Goal: Complete application form: Complete application form

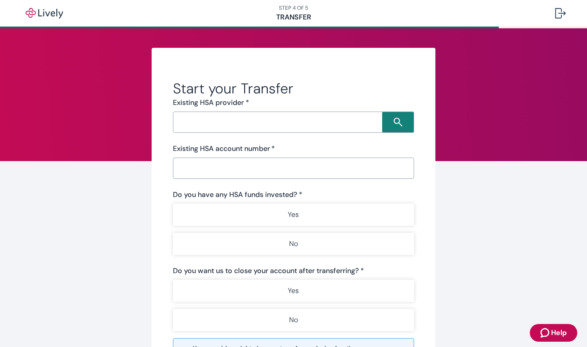
click at [218, 121] on input "Search input" at bounding box center [278, 122] width 206 height 12
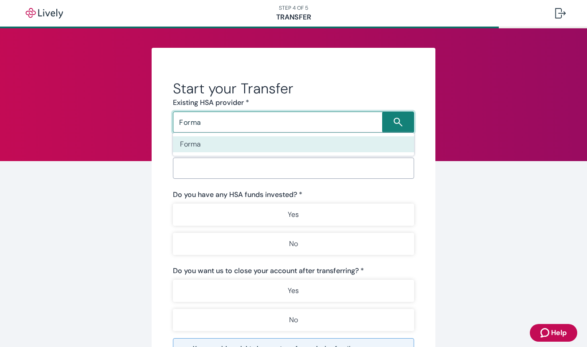
click at [199, 141] on li "Forma" at bounding box center [293, 144] width 241 height 16
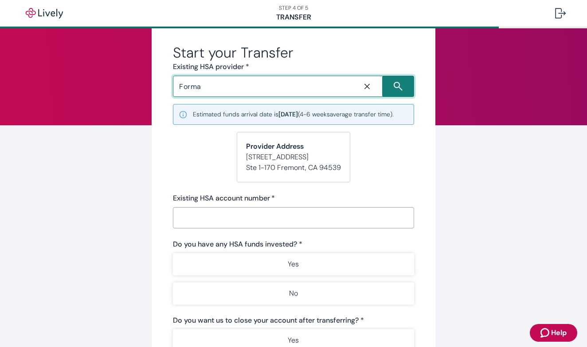
scroll to position [41, 0]
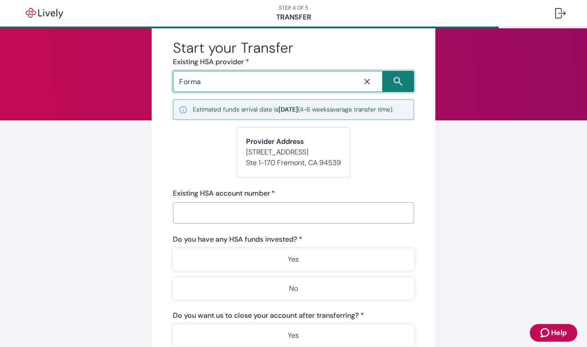
type input "Forma"
click at [200, 222] on input "Existing HSA account number   *" at bounding box center [293, 213] width 241 height 18
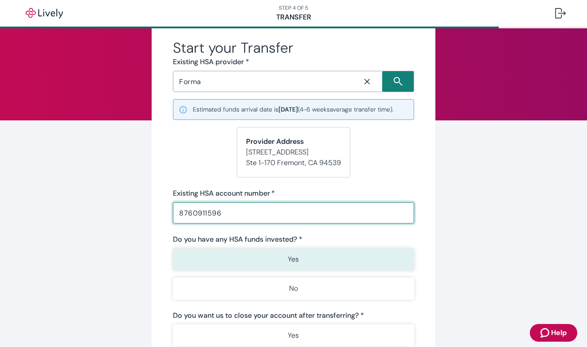
type input "8760911596"
click at [300, 270] on button "Yes" at bounding box center [293, 260] width 241 height 22
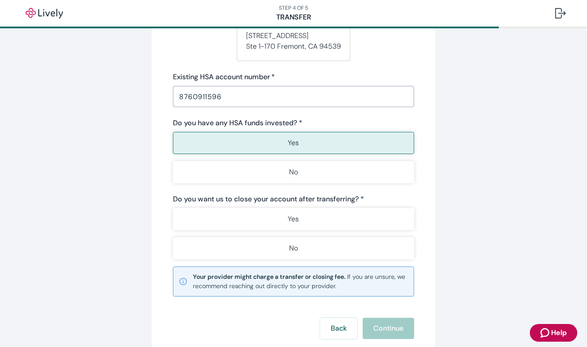
scroll to position [160, 0]
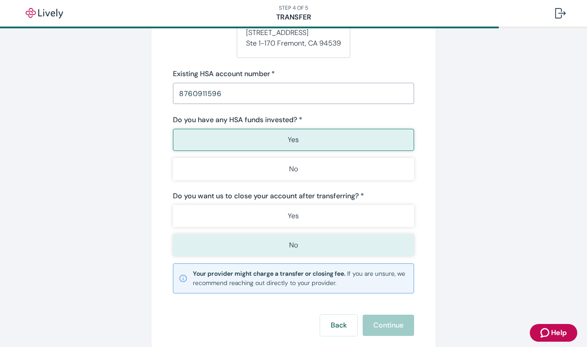
click at [296, 251] on p "No" at bounding box center [293, 245] width 9 height 11
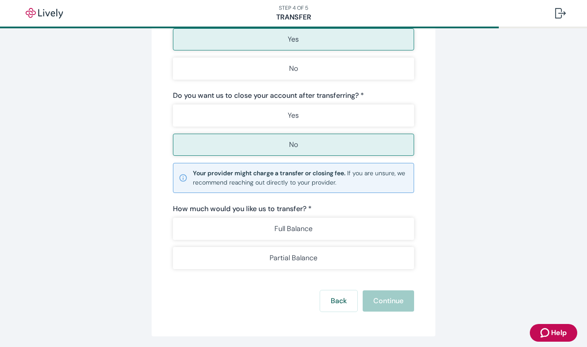
scroll to position [265, 0]
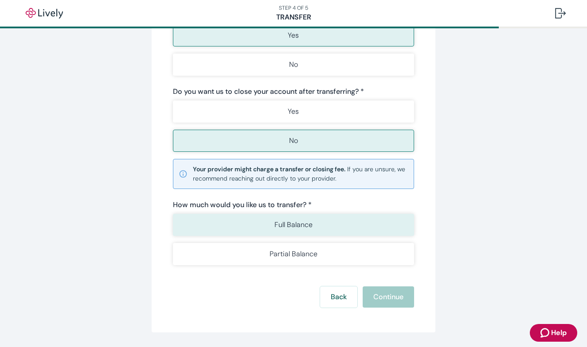
click at [264, 236] on button "Full Balance" at bounding box center [293, 225] width 241 height 22
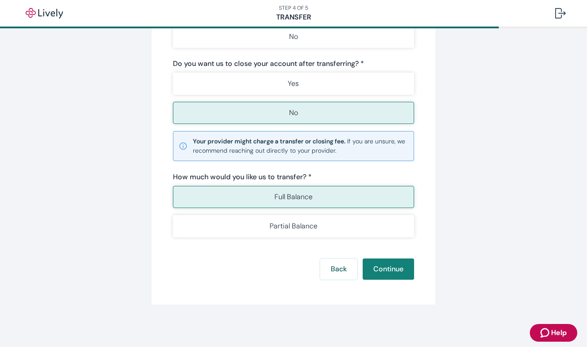
scroll to position [302, 0]
click at [396, 266] on button "Continue" at bounding box center [387, 269] width 51 height 21
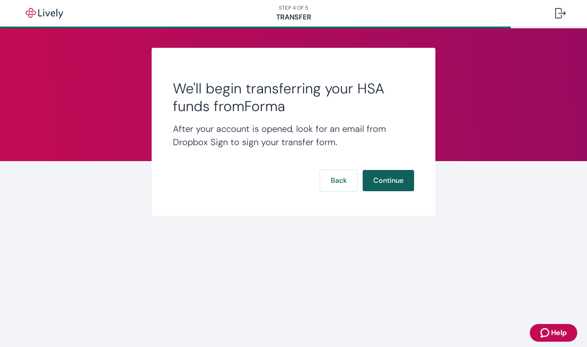
click at [387, 176] on button "Continue" at bounding box center [387, 180] width 51 height 21
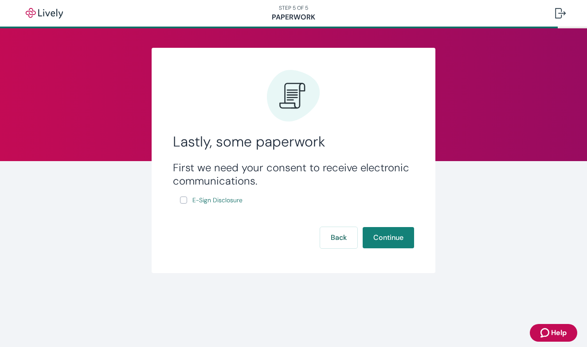
click at [181, 202] on input "E-Sign Disclosure" at bounding box center [183, 200] width 7 height 7
checkbox input "true"
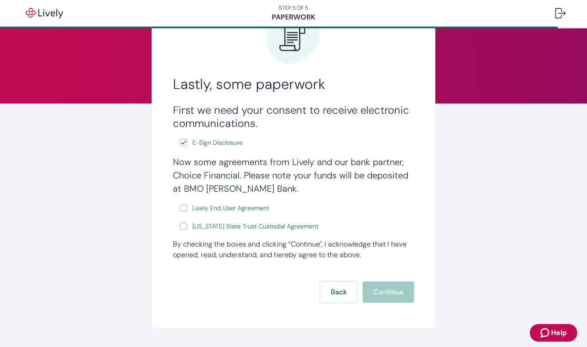
scroll to position [74, 0]
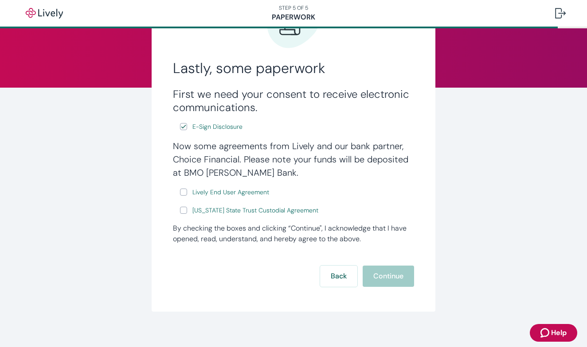
click at [185, 190] on input "Lively End User Agreement" at bounding box center [183, 192] width 7 height 7
checkbox input "true"
click at [184, 210] on input "[US_STATE] State Trust Custodial Agreement" at bounding box center [183, 210] width 7 height 7
checkbox input "true"
click at [385, 275] on button "Continue" at bounding box center [387, 276] width 51 height 21
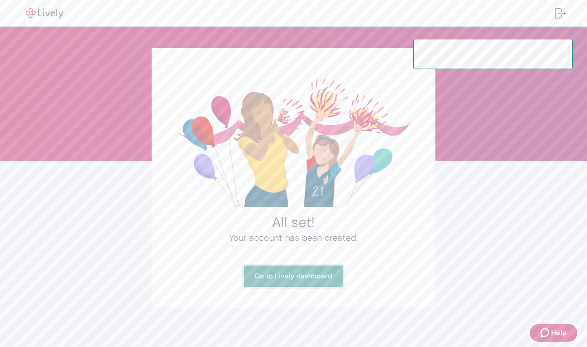
click at [299, 276] on link "Go to Lively dashboard" at bounding box center [293, 276] width 99 height 21
